Goal: Check status

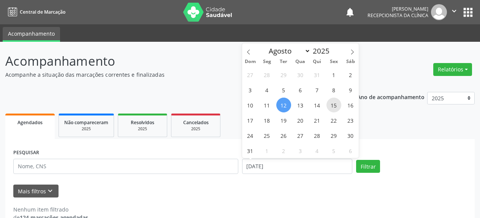
click at [332, 105] on span "15" at bounding box center [334, 105] width 15 height 15
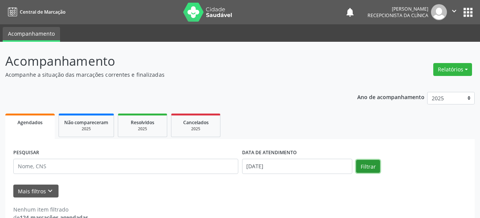
click at [362, 168] on button "Filtrar" at bounding box center [368, 166] width 24 height 13
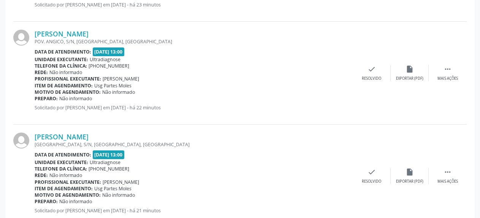
scroll to position [1280, 0]
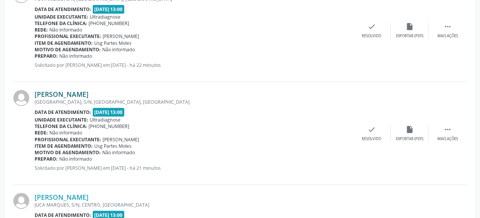
click at [49, 97] on link "[PERSON_NAME]" at bounding box center [62, 94] width 54 height 8
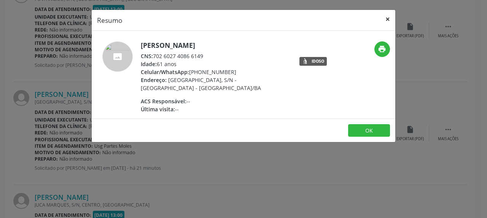
click at [389, 20] on button "×" at bounding box center [387, 19] width 15 height 19
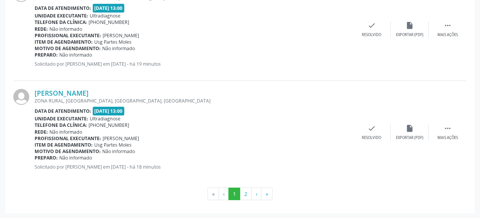
scroll to position [1591, 0]
click at [245, 196] on button "2" at bounding box center [246, 193] width 12 height 13
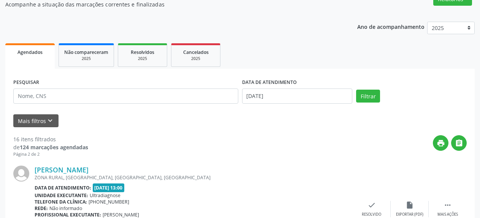
scroll to position [32, 0]
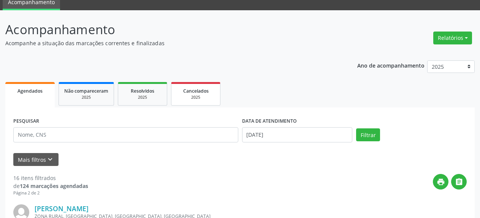
click at [196, 101] on link "Cancelados 2025" at bounding box center [195, 94] width 49 height 24
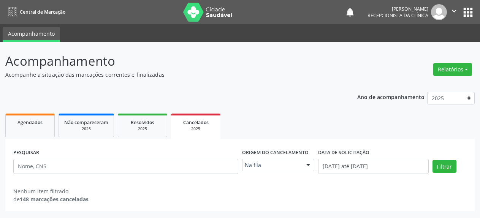
scroll to position [0, 0]
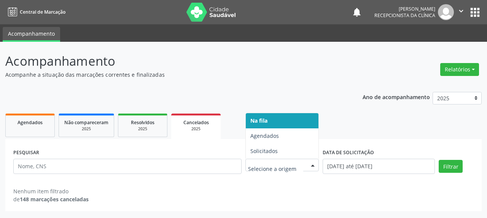
click at [313, 166] on div at bounding box center [312, 165] width 11 height 13
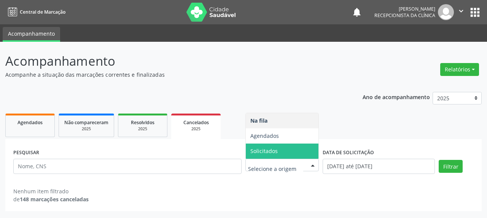
click at [275, 151] on span "Solicitados" at bounding box center [263, 151] width 27 height 7
select select "7"
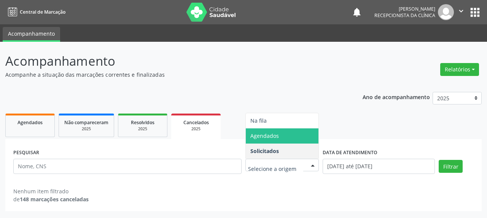
click at [277, 140] on span "Agendados" at bounding box center [264, 135] width 29 height 7
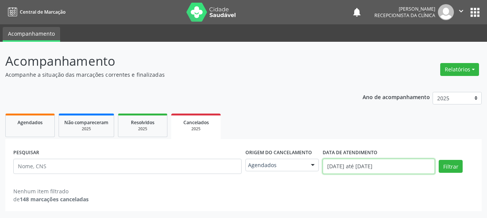
click at [365, 169] on input "[DATE] até [DATE]" at bounding box center [378, 166] width 112 height 15
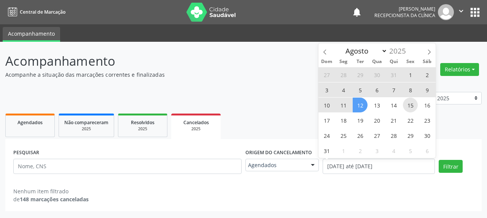
click at [410, 106] on span "15" at bounding box center [410, 105] width 15 height 15
type input "[DATE]"
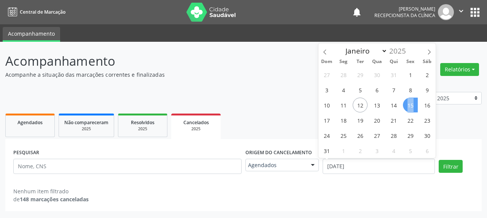
click at [410, 106] on span "15" at bounding box center [410, 105] width 15 height 15
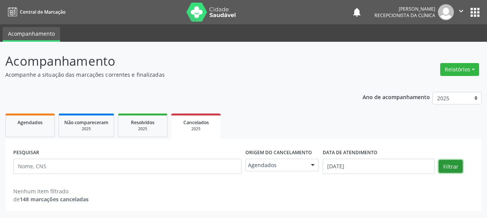
click at [448, 167] on button "Filtrar" at bounding box center [450, 166] width 24 height 13
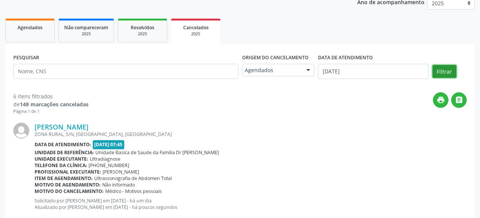
scroll to position [39, 0]
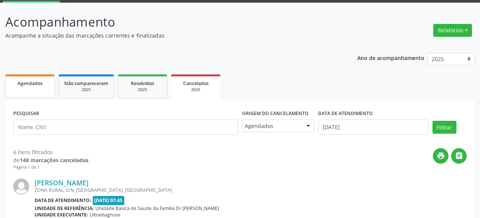
click at [32, 92] on link "Agendados" at bounding box center [29, 87] width 49 height 24
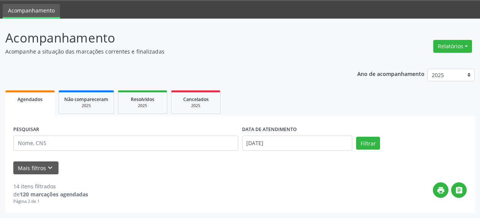
scroll to position [23, 0]
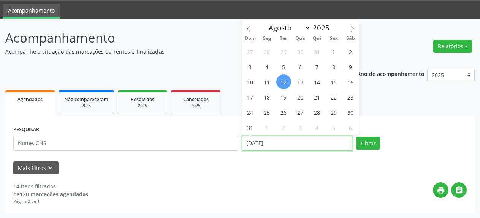
click at [288, 146] on input "[DATE]" at bounding box center [297, 143] width 111 height 15
click at [336, 81] on span "15" at bounding box center [334, 82] width 15 height 15
type input "[DATE]"
click at [336, 81] on span "15" at bounding box center [334, 82] width 15 height 15
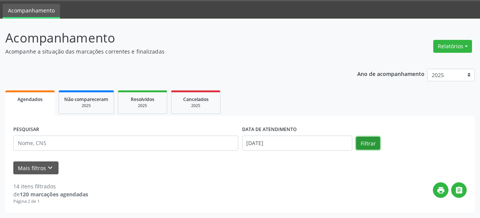
click at [365, 144] on button "Filtrar" at bounding box center [368, 143] width 24 height 13
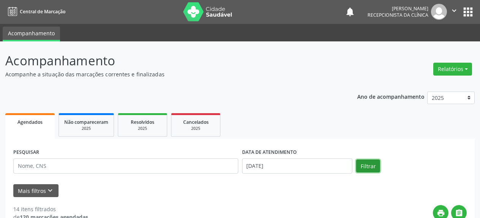
scroll to position [0, 0]
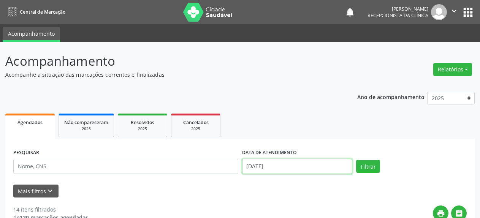
click at [264, 170] on input "[DATE]" at bounding box center [297, 166] width 111 height 15
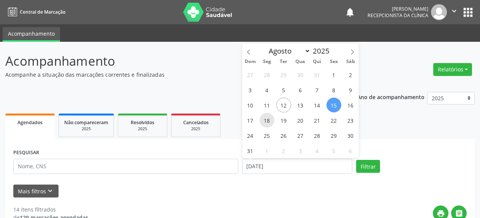
click at [267, 122] on span "18" at bounding box center [267, 120] width 15 height 15
type input "[DATE]"
click at [267, 122] on span "18" at bounding box center [267, 120] width 15 height 15
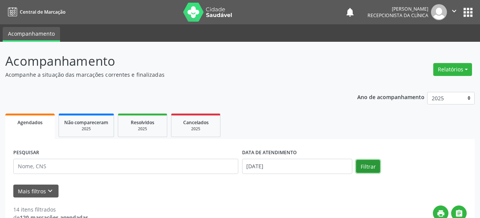
click at [374, 164] on button "Filtrar" at bounding box center [368, 166] width 24 height 13
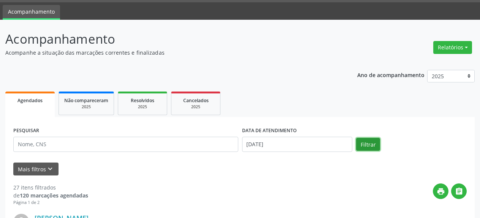
scroll to position [116, 0]
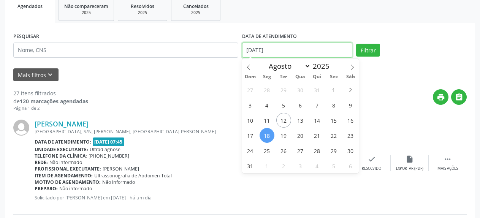
click at [272, 53] on input "[DATE]" at bounding box center [297, 50] width 111 height 15
click at [303, 134] on span "20" at bounding box center [300, 135] width 15 height 15
type input "[DATE]"
click at [303, 134] on span "20" at bounding box center [300, 135] width 15 height 15
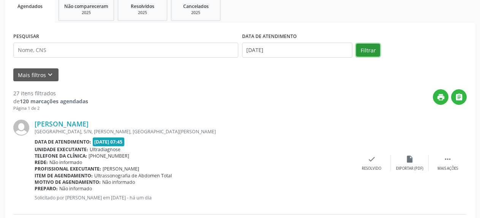
click at [369, 51] on button "Filtrar" at bounding box center [368, 50] width 24 height 13
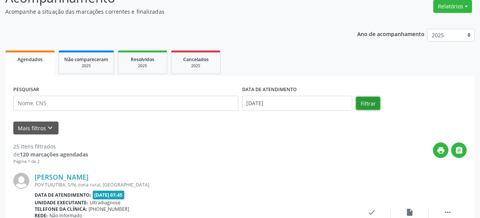
scroll to position [0, 0]
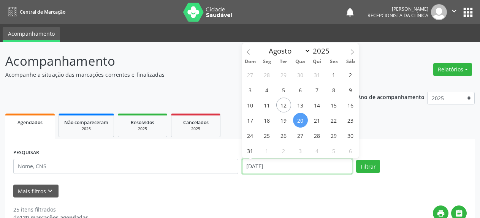
click at [264, 168] on input "[DATE]" at bounding box center [297, 166] width 111 height 15
click at [336, 104] on span "15" at bounding box center [334, 105] width 15 height 15
type input "[DATE]"
click at [336, 104] on span "15" at bounding box center [334, 105] width 15 height 15
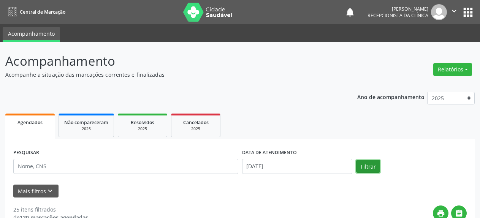
click at [367, 164] on button "Filtrar" at bounding box center [368, 166] width 24 height 13
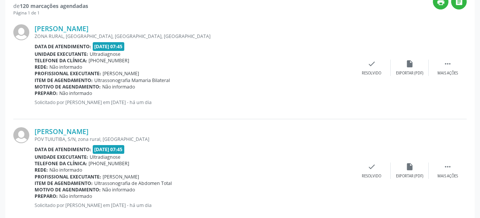
scroll to position [39, 0]
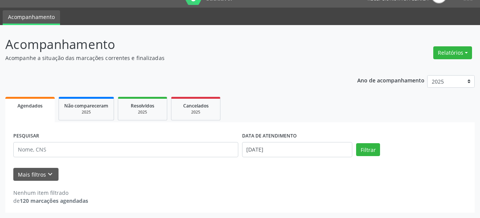
scroll to position [17, 0]
click at [268, 151] on input "[DATE]" at bounding box center [297, 149] width 111 height 15
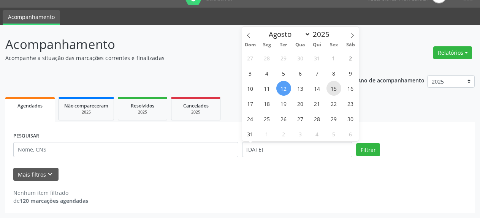
click at [332, 91] on span "15" at bounding box center [334, 88] width 15 height 15
type input "[DATE]"
click at [332, 91] on span "15" at bounding box center [334, 88] width 15 height 15
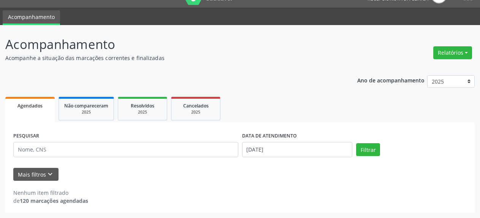
click at [332, 91] on div "Ano de acompanhamento 2025 2024 2023 Agendados Não compareceram 2025 Resolvidos…" at bounding box center [240, 141] width 470 height 143
click at [376, 150] on button "Filtrar" at bounding box center [368, 149] width 24 height 13
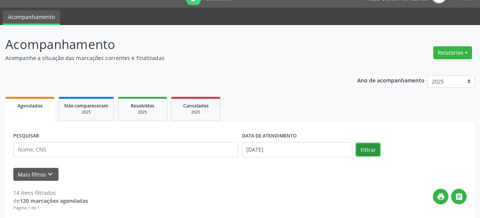
click at [259, 106] on ul "Agendados Não compareceram 2025 Resolvidos 2025 Cancelados 2025" at bounding box center [240, 108] width 470 height 27
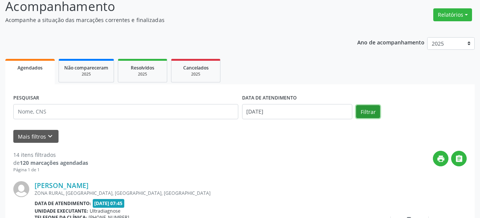
scroll to position [0, 0]
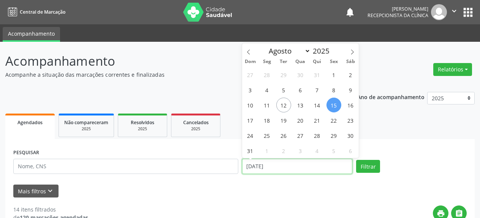
click at [283, 168] on input "[DATE]" at bounding box center [297, 166] width 111 height 15
click at [300, 122] on span "20" at bounding box center [300, 120] width 15 height 15
type input "[DATE]"
click at [300, 122] on span "20" at bounding box center [300, 120] width 15 height 15
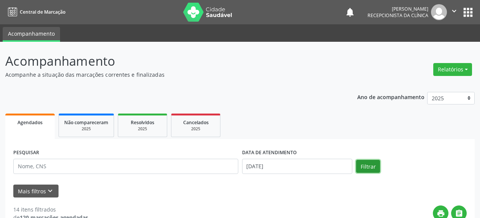
click at [362, 171] on button "Filtrar" at bounding box center [368, 166] width 24 height 13
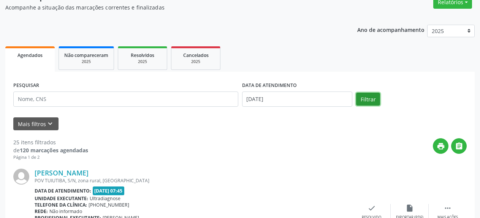
scroll to position [39, 0]
